Goal: Task Accomplishment & Management: Use online tool/utility

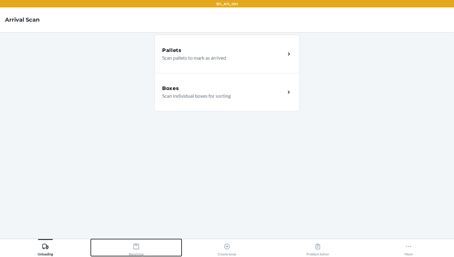
click at [136, 246] on icon at bounding box center [136, 246] width 7 height 7
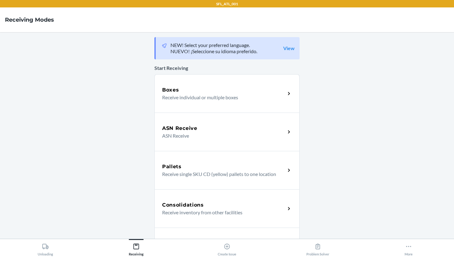
click at [205, 96] on p "Receive individual or multiple boxes" at bounding box center [221, 97] width 118 height 7
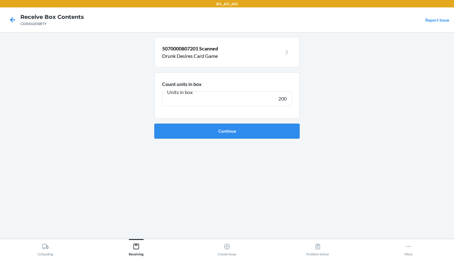
type input "200"
click at [213, 133] on button "Continue" at bounding box center [227, 131] width 145 height 15
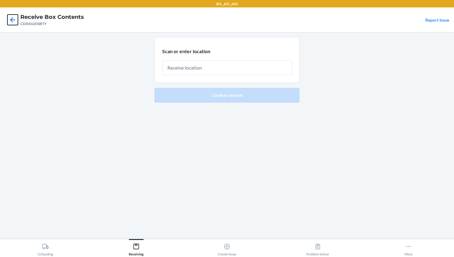
click at [13, 20] on icon at bounding box center [12, 19] width 5 height 5
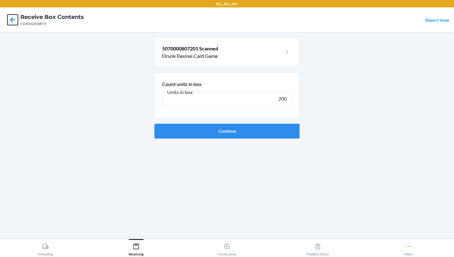
click at [12, 16] on icon at bounding box center [12, 20] width 11 height 11
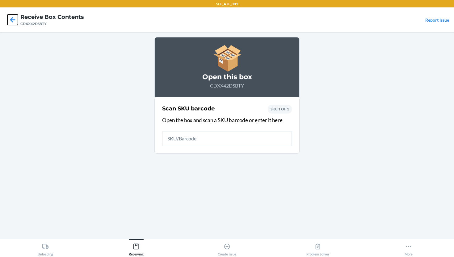
click at [13, 21] on icon at bounding box center [12, 20] width 11 height 11
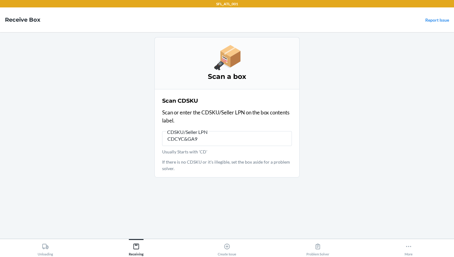
click at [188, 141] on input "CDCYC&GA9" at bounding box center [227, 138] width 130 height 15
click at [206, 139] on input "CDCYC7GA9" at bounding box center [227, 138] width 130 height 15
type input "CDCYC7GA9VT"
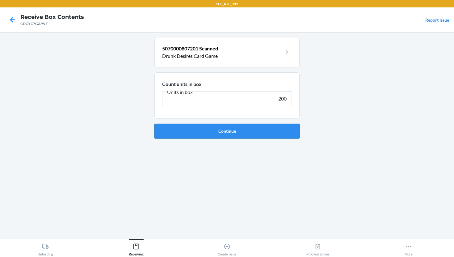
type input "200"
click at [232, 130] on button "Continue" at bounding box center [227, 131] width 145 height 15
